Goal: Check status: Check status

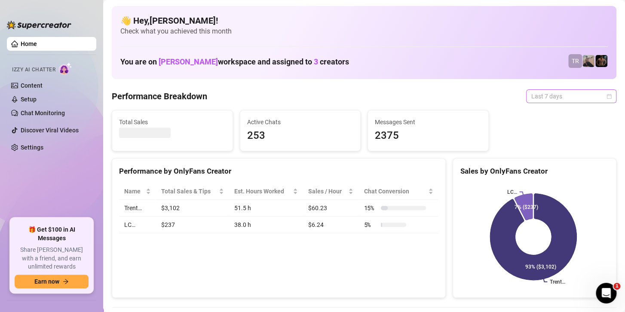
click at [546, 93] on span "Last 7 days" at bounding box center [571, 96] width 80 height 13
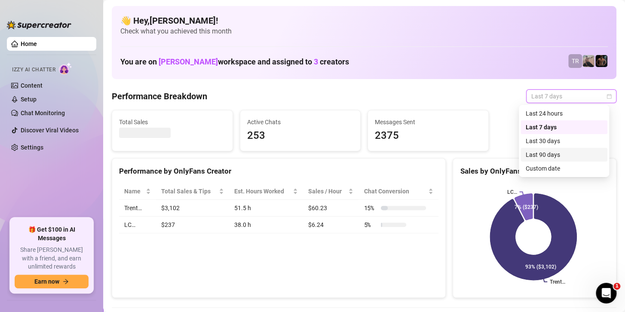
click at [545, 171] on div "Custom date" at bounding box center [563, 168] width 76 height 9
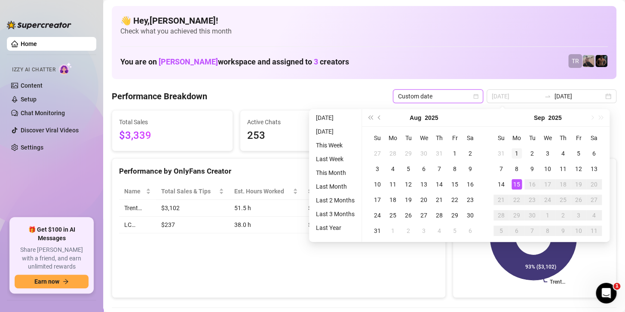
type input "2025-09-01"
click at [515, 149] on div "1" at bounding box center [516, 153] width 10 height 10
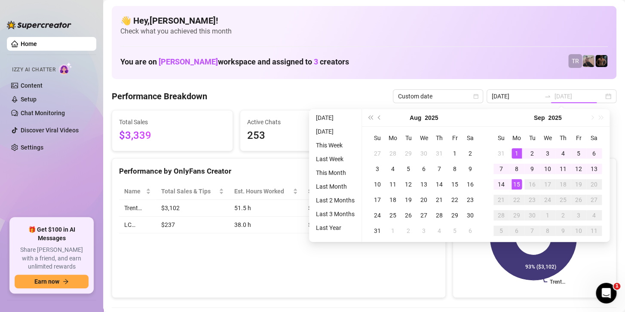
click at [517, 183] on div "15" at bounding box center [516, 184] width 10 height 10
type input "2025-09-01"
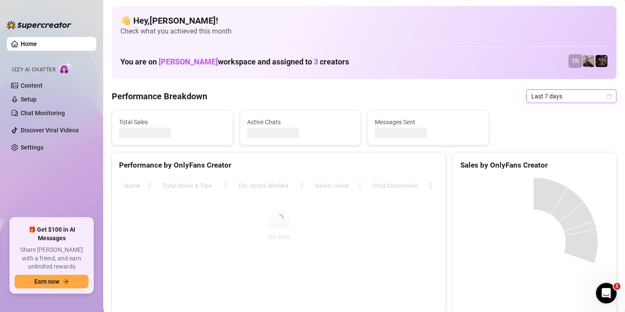
click at [549, 99] on span "Last 7 days" at bounding box center [571, 96] width 80 height 13
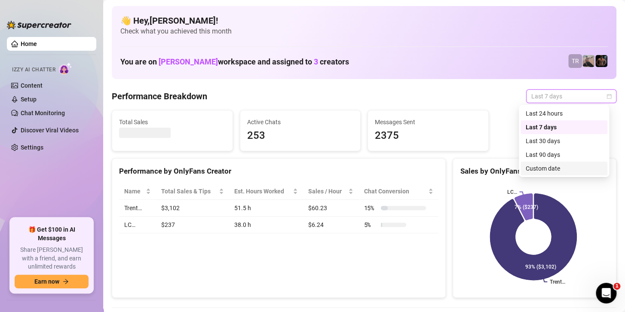
click at [536, 171] on div "Custom date" at bounding box center [563, 168] width 76 height 9
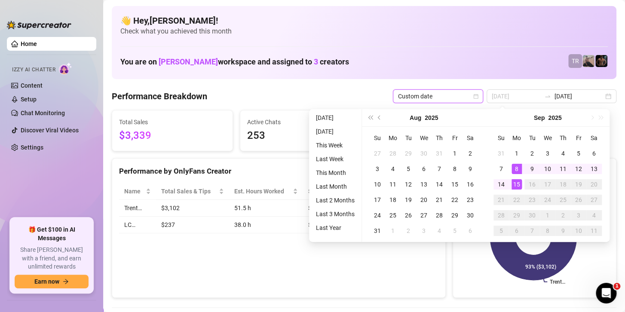
type input "[DATE]"
click at [517, 185] on div "15" at bounding box center [516, 184] width 10 height 10
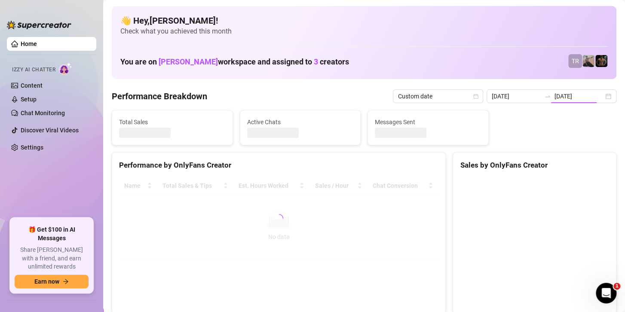
type input "[DATE]"
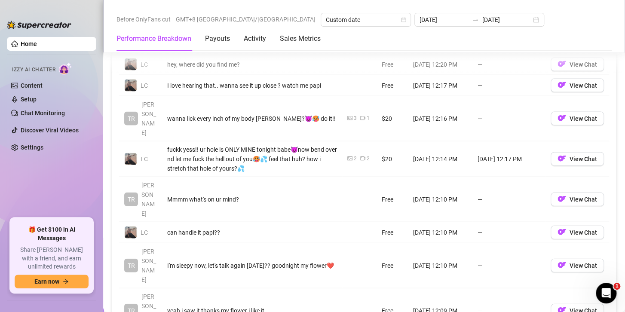
scroll to position [859, 0]
